Goal: Information Seeking & Learning: Learn about a topic

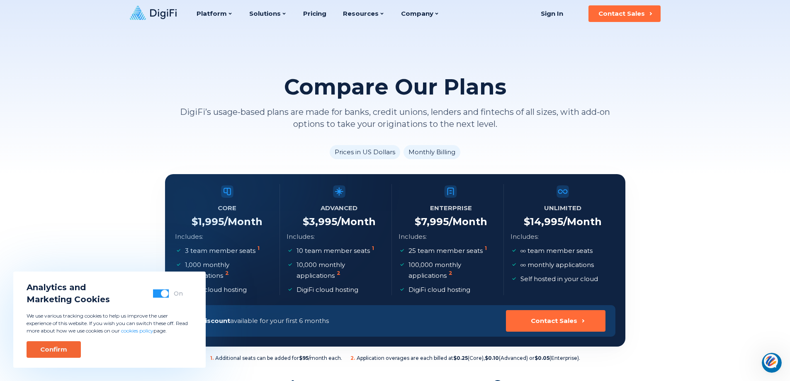
click at [60, 353] on div "Confirm" at bounding box center [53, 350] width 27 height 8
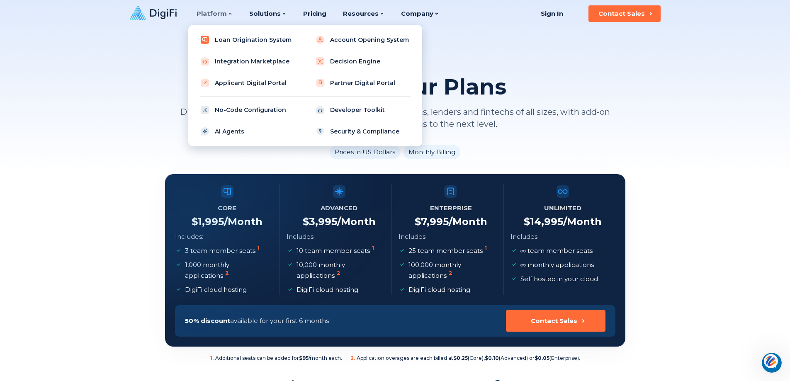
click at [224, 42] on link "Loan Origination System" at bounding box center [247, 40] width 105 height 17
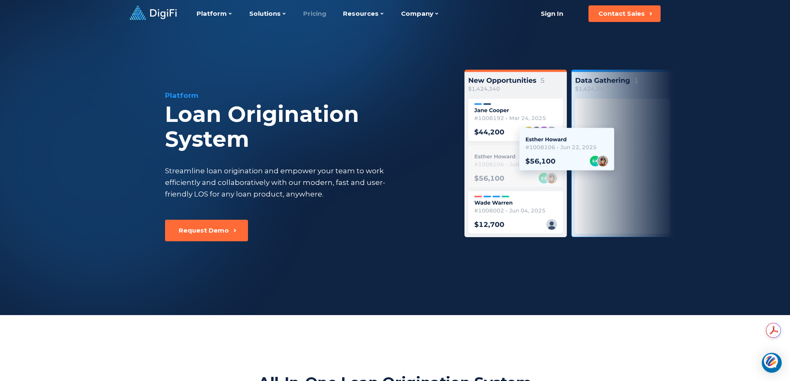
click at [311, 13] on link "Pricing" at bounding box center [314, 13] width 23 height 27
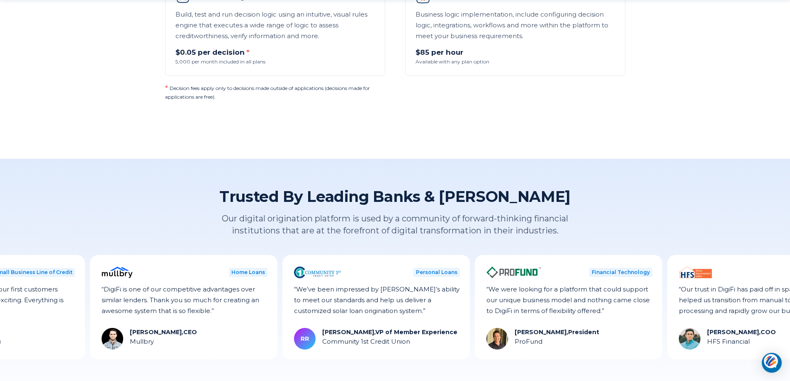
scroll to position [785, 0]
